Goal: Use online tool/utility: Utilize a website feature to perform a specific function

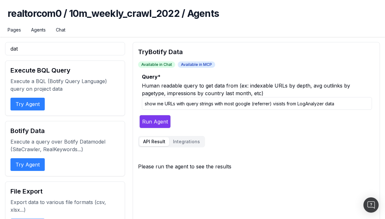
click at [244, 16] on h1 "realtorcom0 / 10m_weekly_crawl_2022 / Agents" at bounding box center [193, 17] width 370 height 19
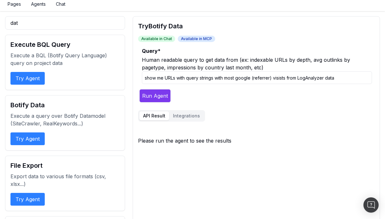
scroll to position [38, 0]
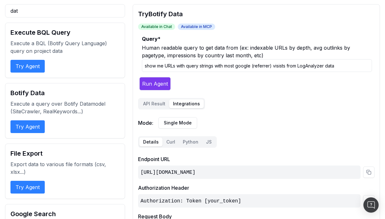
click at [177, 102] on button "Integrations" at bounding box center [186, 103] width 35 height 9
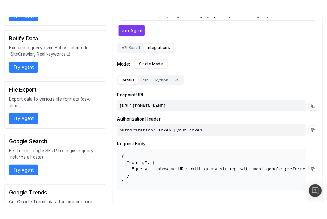
scroll to position [105, 0]
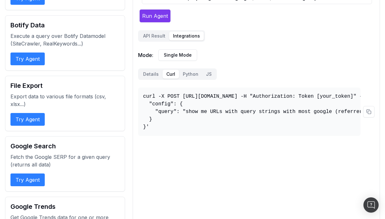
click at [165, 74] on button "Curl" at bounding box center [171, 74] width 17 height 9
click at [370, 113] on button at bounding box center [368, 111] width 11 height 11
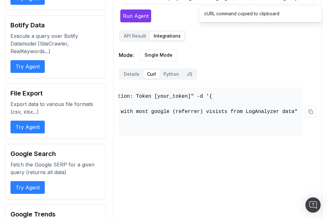
scroll to position [0, 147]
click at [149, 99] on pre "curl -X POST https://osl.botify.com/api/v1/o/agents/realtorcom0/10m_weekly_craw…" at bounding box center [211, 111] width 184 height 48
click at [187, 96] on pre "curl -X POST https://osl.botify.com/api/v1/o/agents/realtorcom0/10m_weekly_craw…" at bounding box center [211, 111] width 184 height 48
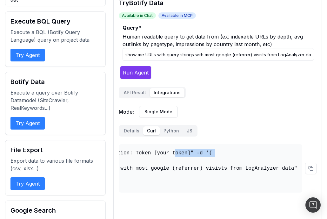
scroll to position [0, 0]
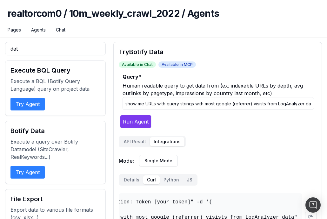
click at [204, 105] on input "show me URLs with query strings with most google (referrer) visists from LogAna…" at bounding box center [219, 103] width 192 height 13
drag, startPoint x: 155, startPoint y: 103, endPoint x: 101, endPoint y: 101, distance: 54.7
click at [237, 103] on input "show me URLs with query strings with most google (referrer) visists from LogAna…" at bounding box center [219, 103] width 192 height 13
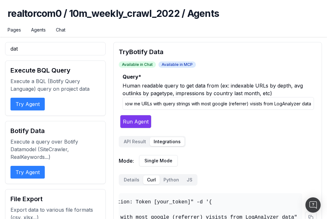
drag, startPoint x: 246, startPoint y: 104, endPoint x: 324, endPoint y: 107, distance: 77.6
click at [133, 120] on button "Run Agent" at bounding box center [135, 121] width 31 height 13
click at [137, 143] on button "API Result" at bounding box center [135, 141] width 30 height 9
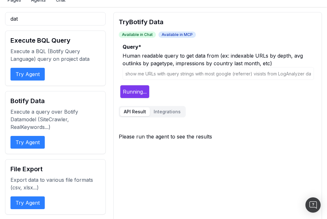
scroll to position [32, 0]
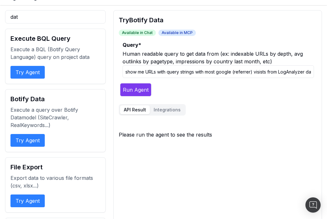
click at [153, 75] on input "show me URLs with query strings with most google (referrer) visists from LogAna…" at bounding box center [219, 71] width 192 height 13
click at [155, 74] on input "show me URLs with query strings with most google (referrer) visists from LogAna…" at bounding box center [219, 71] width 192 height 13
drag, startPoint x: 155, startPoint y: 74, endPoint x: 102, endPoint y: 72, distance: 53.1
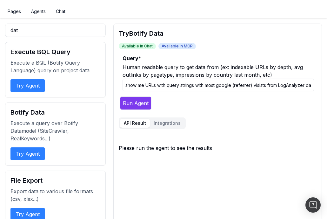
scroll to position [15, 0]
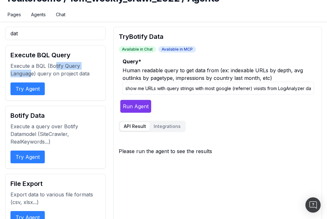
drag, startPoint x: 55, startPoint y: 64, endPoint x: 31, endPoint y: 75, distance: 25.3
click at [31, 75] on p "Execute a BQL (Botify Query Language) query on project data" at bounding box center [55, 69] width 90 height 15
